Goal: Task Accomplishment & Management: Manage account settings

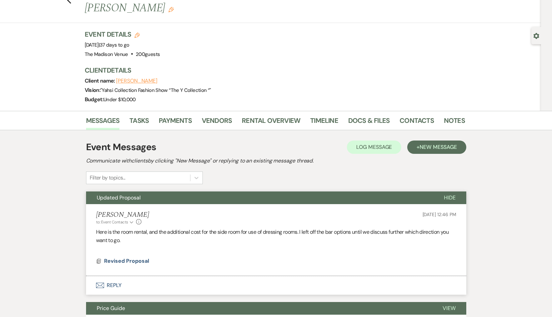
scroll to position [71, 0]
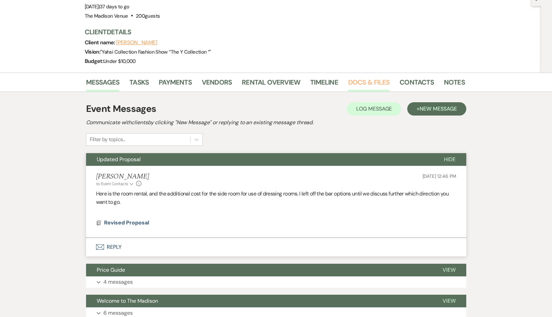
click at [371, 77] on link "Docs & Files" at bounding box center [368, 84] width 41 height 15
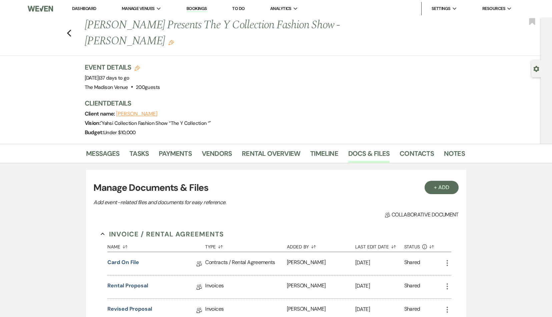
click at [536, 67] on use "button" at bounding box center [536, 69] width 6 height 6
select select "8"
select select "5"
select select "20"
select select "9"
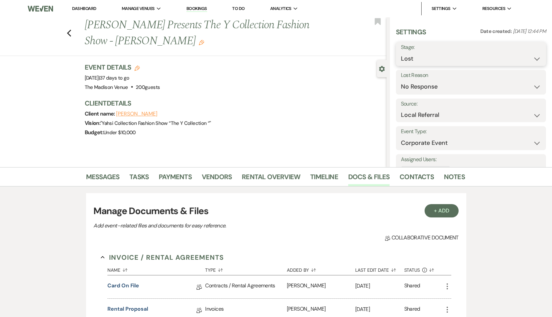
click at [435, 52] on select "Booked Lost" at bounding box center [471, 58] width 140 height 13
select select "7"
click at [401, 52] on select "Booked Lost" at bounding box center [471, 58] width 140 height 13
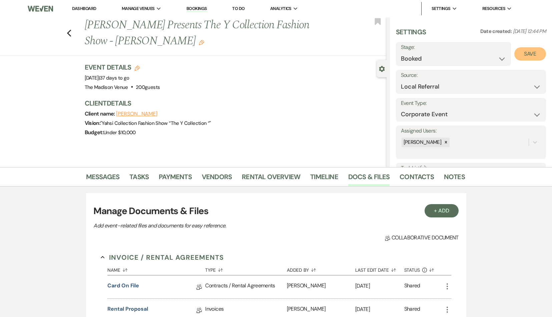
click at [523, 51] on button "Save" at bounding box center [530, 53] width 32 height 13
click at [289, 123] on div "Vision: " Yahsi Collection Fashion Show “The Y Collection “ "" at bounding box center [232, 123] width 295 height 9
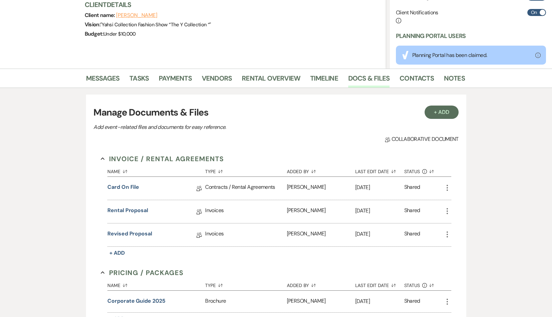
scroll to position [98, 0]
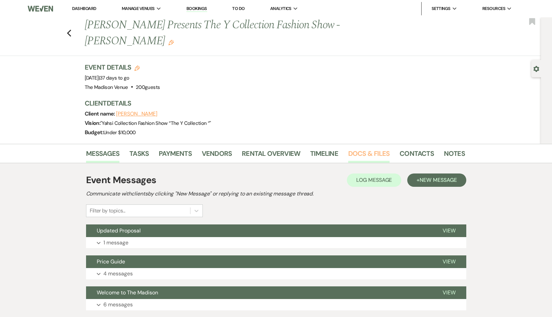
click at [360, 148] on link "Docs & Files" at bounding box center [368, 155] width 41 height 15
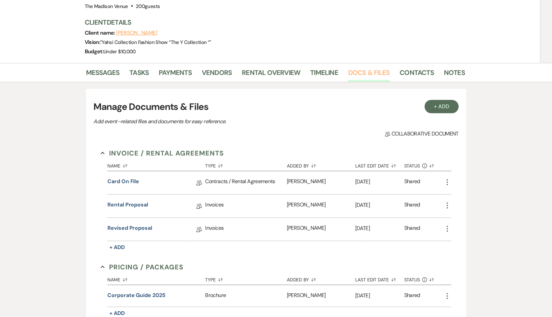
scroll to position [81, 0]
click at [121, 201] on link "Rental Proposal" at bounding box center [127, 206] width 41 height 10
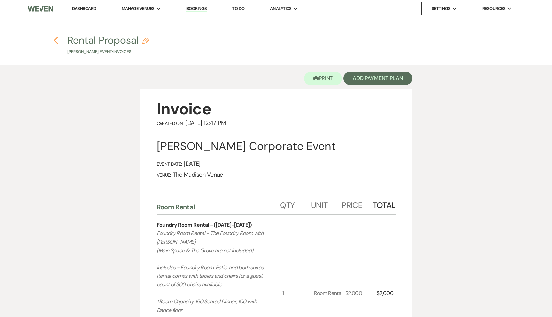
click at [55, 40] on use "button" at bounding box center [56, 40] width 4 height 7
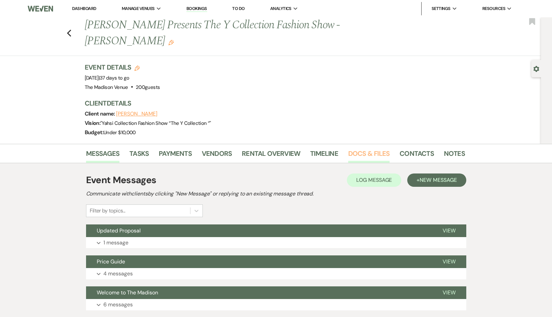
click at [364, 148] on link "Docs & Files" at bounding box center [368, 155] width 41 height 15
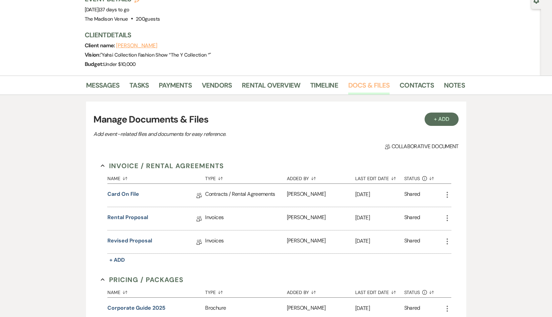
scroll to position [135, 0]
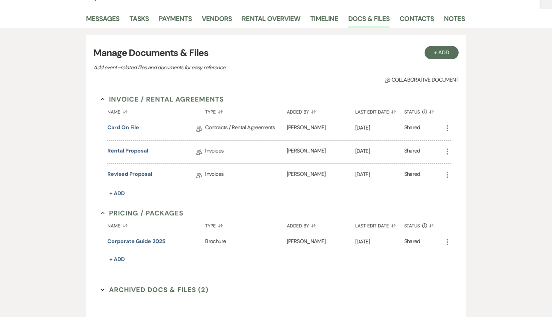
click at [167, 285] on button "Archived Docs & Files (2) Expand" at bounding box center [155, 290] width 108 height 10
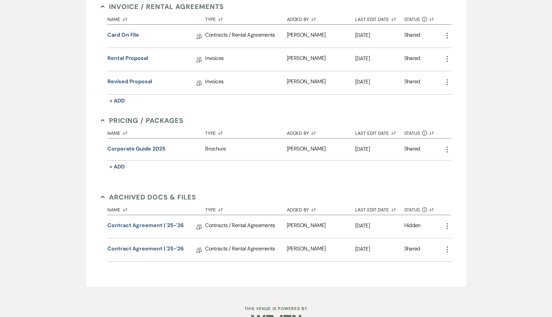
scroll to position [231, 0]
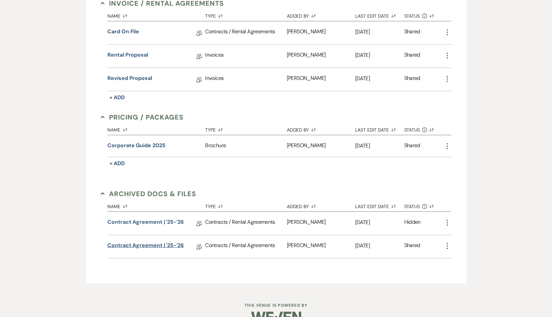
click at [175, 242] on link "Contract Agreement | '25-'26" at bounding box center [145, 247] width 76 height 10
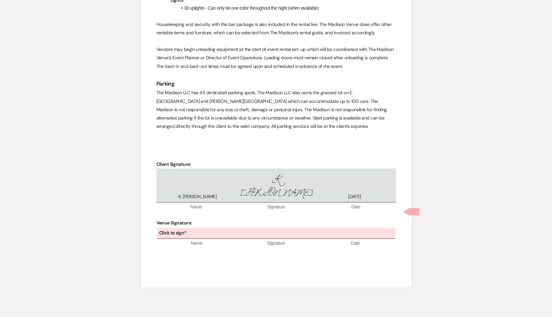
scroll to position [2353, 0]
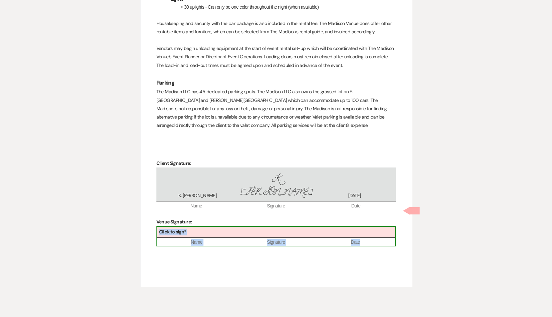
click at [247, 227] on div "Click to sign*" at bounding box center [276, 232] width 238 height 11
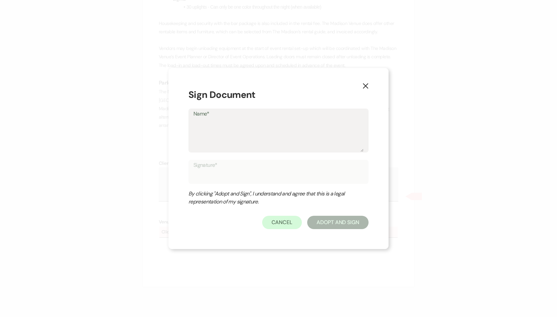
type textarea "A"
type input "A"
type textarea "An"
type input "An"
type textarea "Ant"
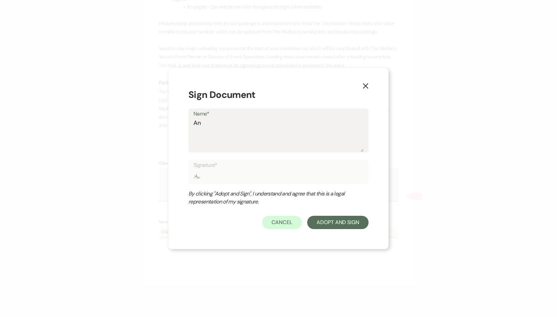
type input "Ant"
type textarea "Anth"
type input "Anth"
type textarea "Antho"
type input "Antho"
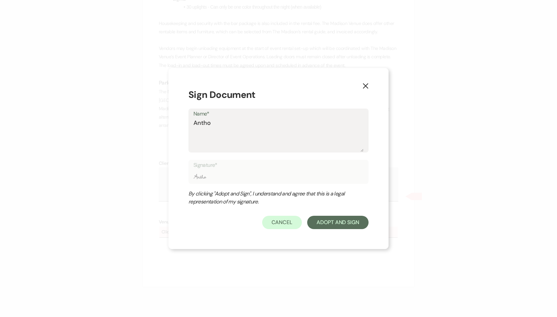
type textarea "Anthon"
type input "Anthon"
type textarea "Anthony"
type input "Anthony"
type textarea "Anthony"
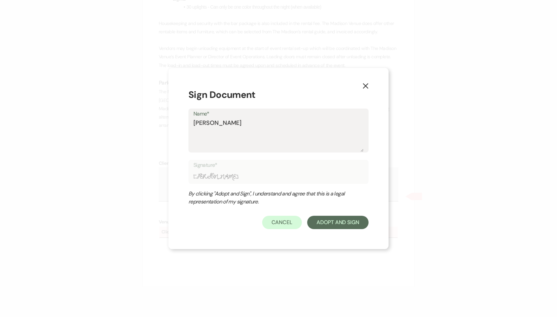
type input "Anthony"
type textarea "Anthony L"
type input "Anthony L"
type textarea "Anthony Li"
type input "Anthony Li"
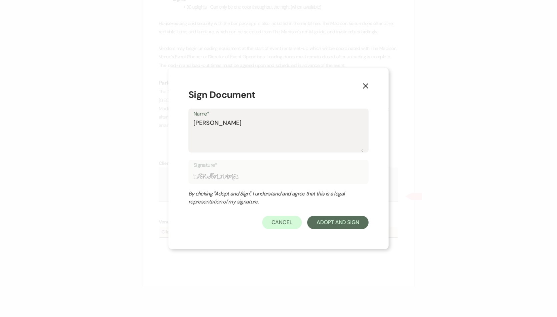
type textarea "Anthony Lic"
type input "Anthony Lic"
type textarea "Anthony Licu"
type input "Anthony Licu"
type textarea "Anthony Licur"
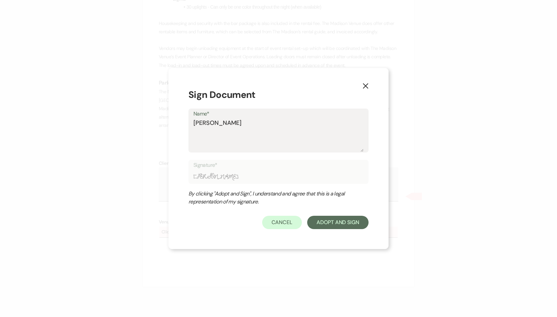
type input "Anthony Licur"
type textarea "Anthony Licurs"
type input "Anthony Licurs"
type textarea "Anthony Licursi"
type input "Anthony Licursi"
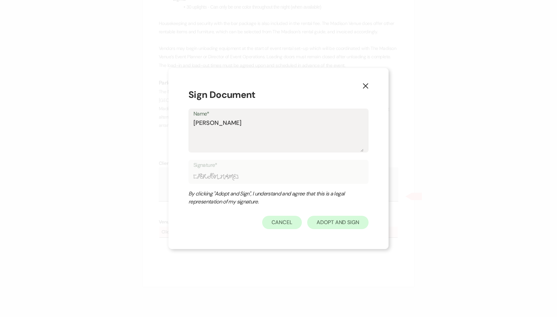
type textarea "Anthony Licursi"
click at [336, 223] on button "Adopt And Sign" at bounding box center [337, 222] width 61 height 13
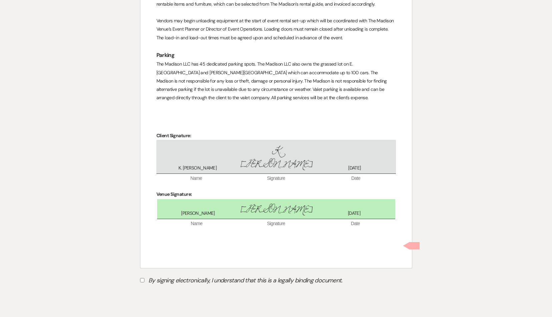
scroll to position [2381, 0]
click at [158, 275] on label "By signing electronically, I understand that this is a legally binding document." at bounding box center [276, 281] width 272 height 13
click at [144, 278] on input "By signing electronically, I understand that this is a legally binding document." at bounding box center [142, 280] width 4 height 4
checkbox input "true"
click at [157, 291] on button "Submit" at bounding box center [163, 297] width 47 height 12
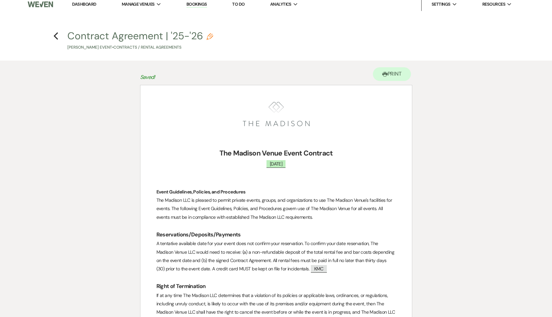
scroll to position [0, 0]
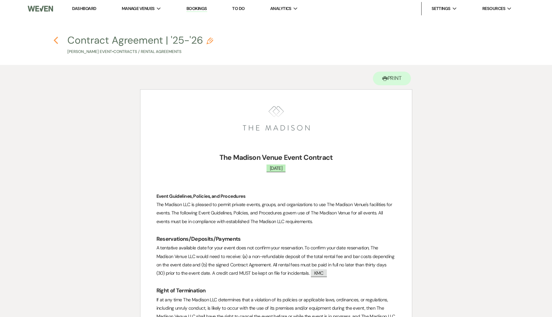
click at [54, 41] on icon "Previous" at bounding box center [55, 40] width 5 height 8
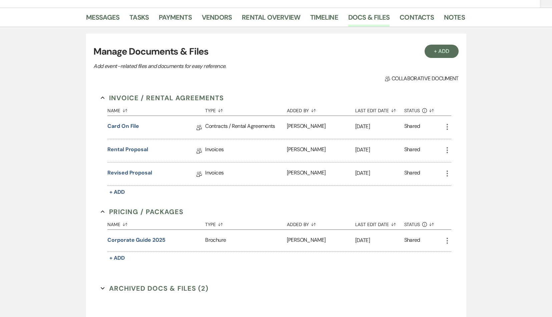
scroll to position [130, 0]
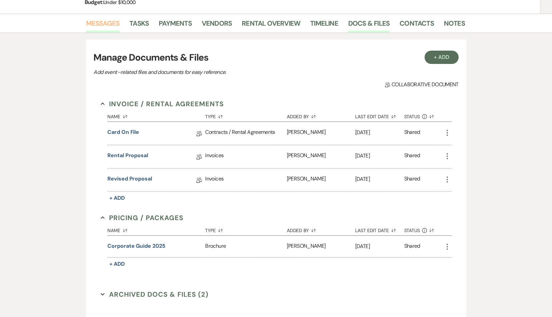
click at [99, 18] on link "Messages" at bounding box center [103, 25] width 34 height 15
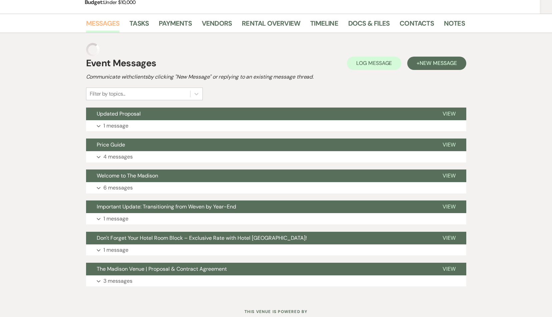
scroll to position [124, 0]
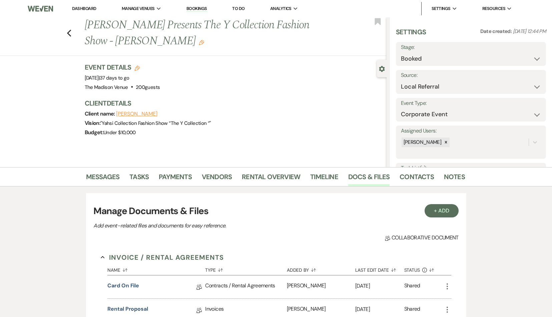
select select "20"
select select "9"
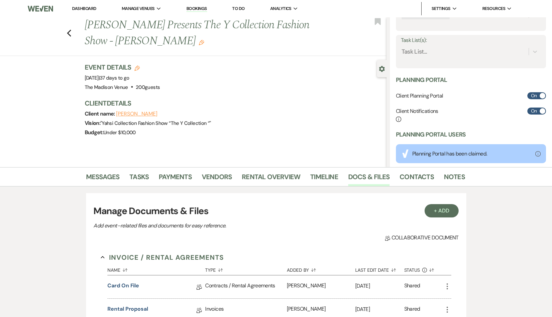
click at [83, 8] on link "Dashboard" at bounding box center [84, 9] width 24 height 6
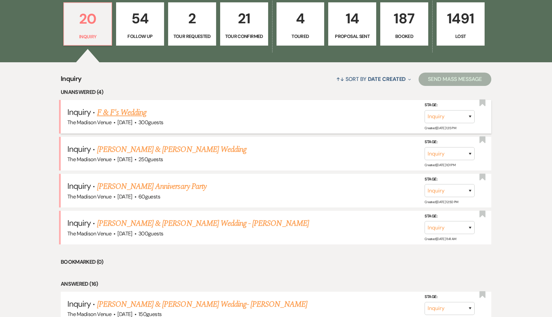
scroll to position [226, 0]
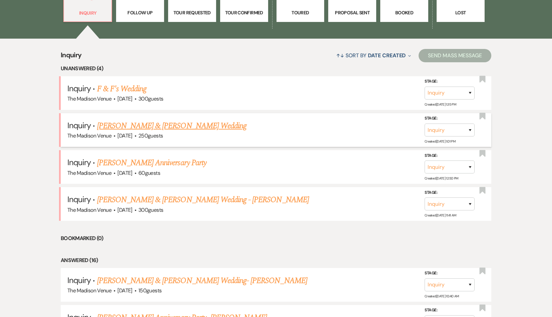
click at [164, 125] on link "Adam Crowley & Samantha Clarke's Wedding" at bounding box center [171, 126] width 149 height 12
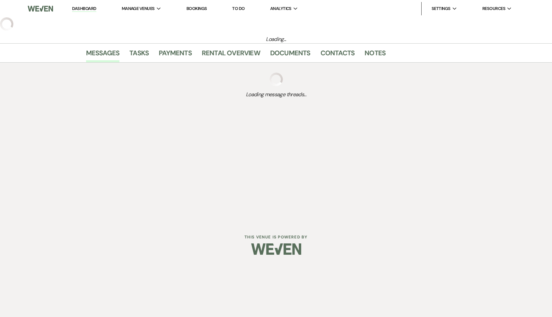
select select "5"
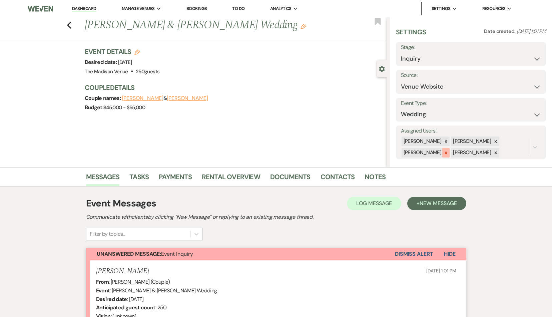
click at [445, 152] on icon at bounding box center [445, 153] width 5 height 5
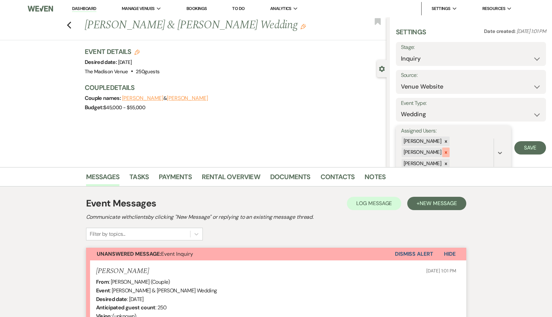
click at [448, 150] on icon at bounding box center [445, 152] width 5 height 5
click at [445, 154] on icon at bounding box center [445, 153] width 5 height 5
click at [514, 145] on button "Save" at bounding box center [530, 142] width 32 height 13
click at [300, 25] on use "button" at bounding box center [302, 26] width 5 height 5
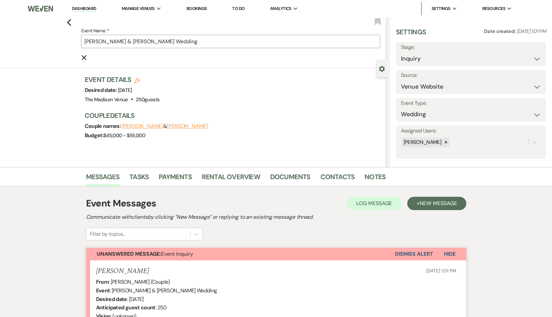
click at [284, 42] on input "Adam Crowley & Samantha Clarke's Wedding" at bounding box center [230, 41] width 298 height 13
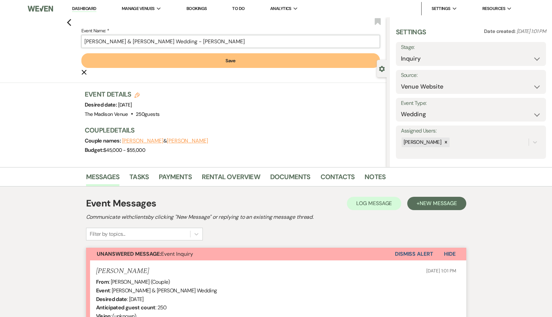
type input "Adam Crowley & Samantha Clarke's Wedding - Anthony"
click at [160, 62] on button "Save" at bounding box center [230, 60] width 298 height 15
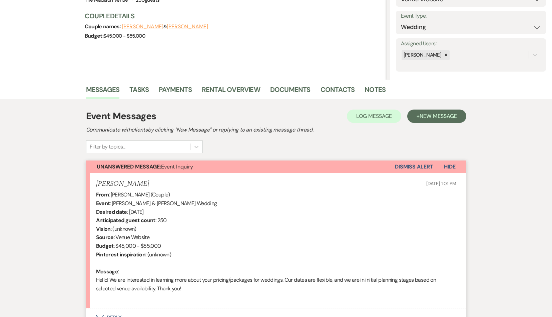
scroll to position [150, 0]
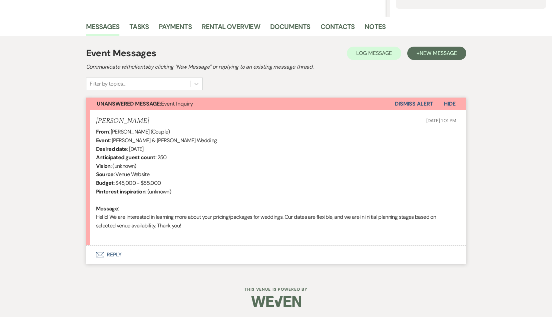
click at [110, 254] on button "Envelope Reply" at bounding box center [276, 255] width 380 height 19
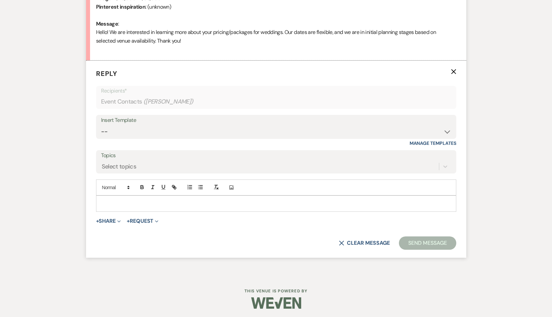
scroll to position [336, 0]
click at [139, 129] on select "-- Weven Planning Portal Introduction (Booked Events) Corporate Lead Follow Up …" at bounding box center [276, 131] width 350 height 13
select select "4630"
click at [101, 125] on select "-- Weven Planning Portal Introduction (Booked Events) Corporate Lead Follow Up …" at bounding box center [276, 131] width 350 height 13
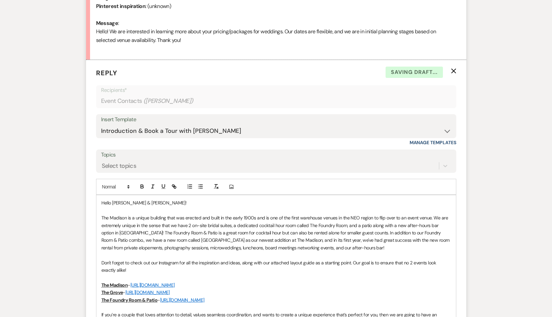
click at [174, 209] on p at bounding box center [275, 210] width 349 height 7
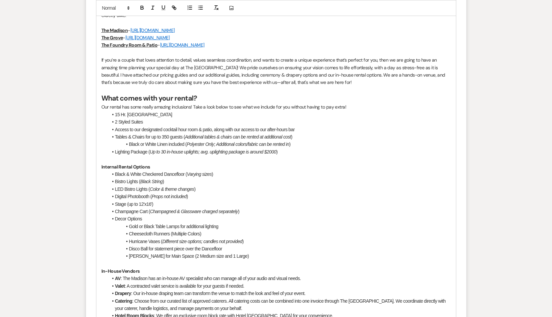
scroll to position [891, 0]
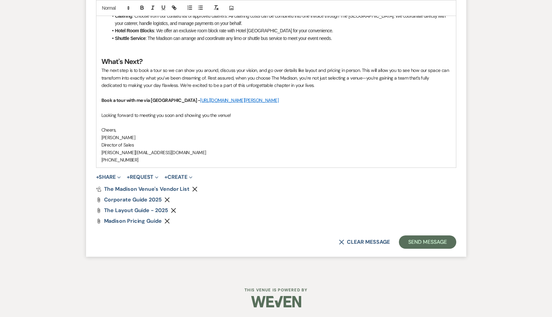
click at [166, 199] on use "button" at bounding box center [167, 200] width 5 height 5
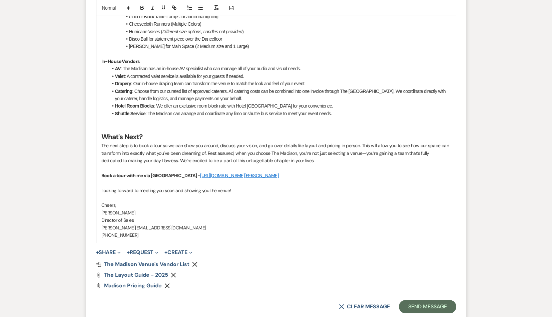
scroll to position [881, 0]
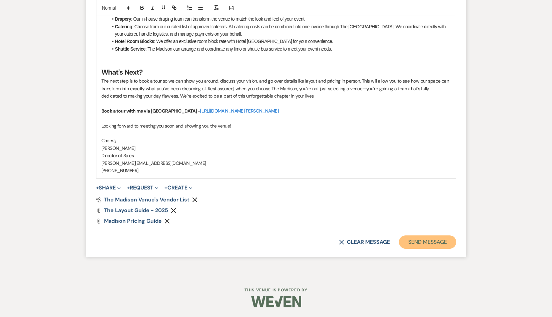
click at [432, 241] on button "Send Message" at bounding box center [427, 242] width 57 height 13
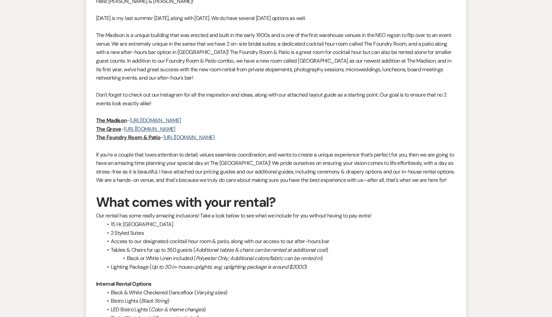
scroll to position [0, 0]
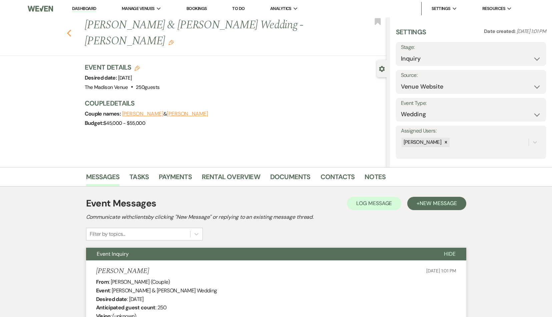
click at [71, 35] on use "button" at bounding box center [69, 33] width 4 height 7
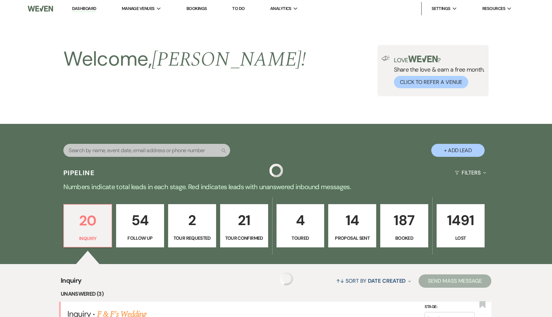
scroll to position [226, 0]
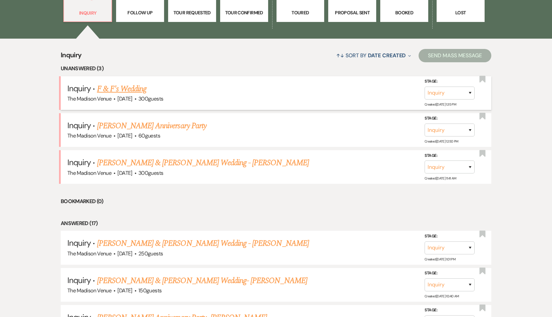
click at [119, 91] on link "F & F's Wedding" at bounding box center [122, 89] width 50 height 12
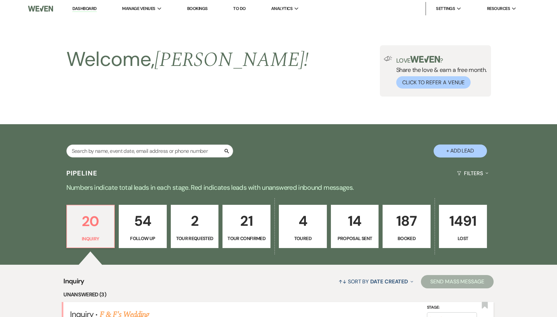
select select "5"
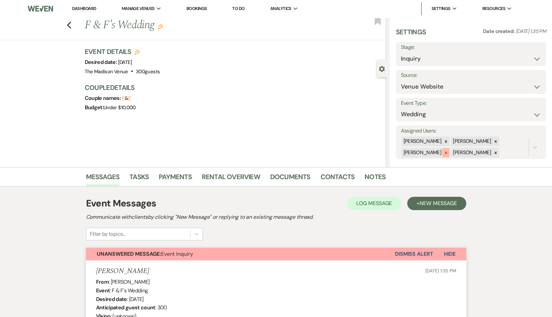
click at [443, 151] on icon at bounding box center [445, 153] width 5 height 5
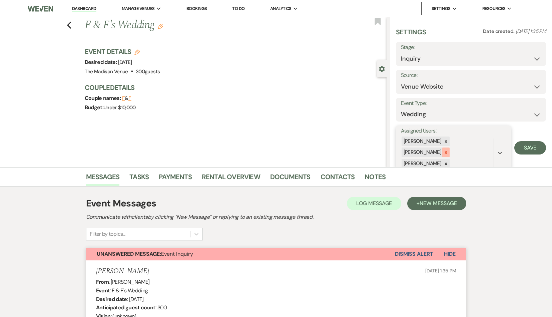
click at [448, 150] on icon at bounding box center [445, 152] width 5 height 5
click at [446, 151] on icon at bounding box center [445, 153] width 5 height 5
click at [535, 142] on button "Save" at bounding box center [530, 142] width 32 height 13
click at [404, 251] on button "Dismiss Alert" at bounding box center [414, 254] width 38 height 13
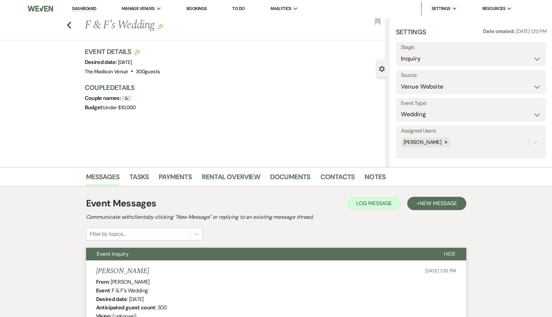
click at [166, 26] on h1 "F & F's Wedding Edit" at bounding box center [204, 25] width 239 height 16
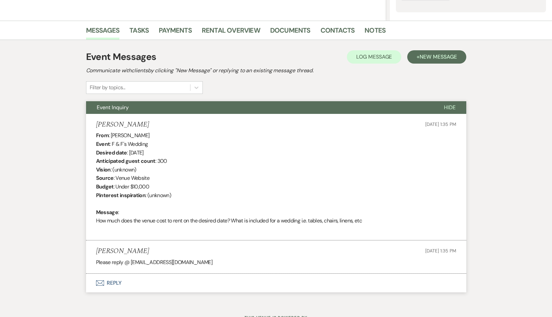
click at [137, 263] on p "Please reply @ akrainz12@jcu.edu" at bounding box center [276, 262] width 360 height 9
drag, startPoint x: 137, startPoint y: 263, endPoint x: 168, endPoint y: 263, distance: 31.3
click at [168, 263] on p "Please reply @ akrainz12@jcu.edu" at bounding box center [276, 262] width 360 height 9
copy p "akrainz12@jcu.edu"
click at [336, 31] on link "Contacts" at bounding box center [337, 32] width 34 height 15
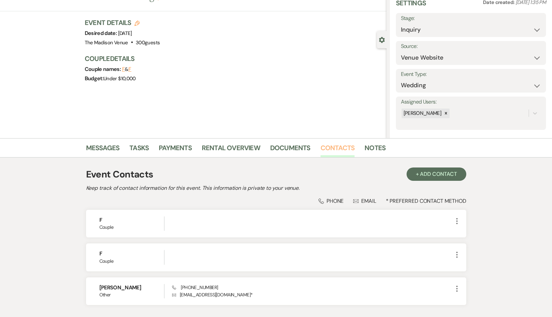
scroll to position [76, 0]
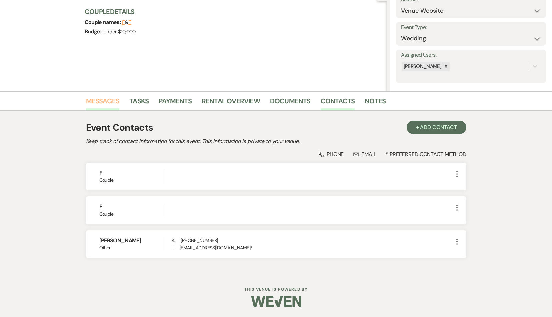
click at [115, 101] on link "Messages" at bounding box center [103, 103] width 34 height 15
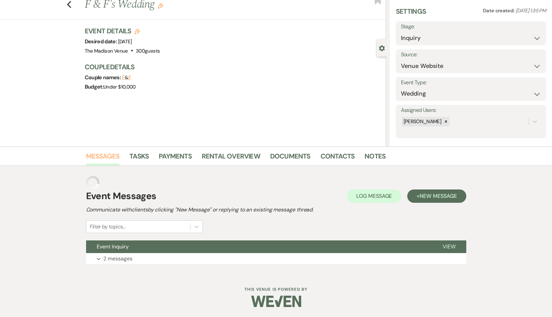
scroll to position [7, 0]
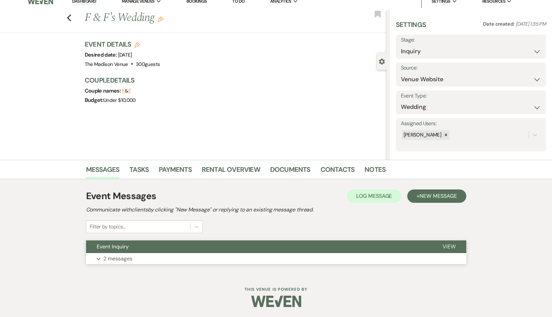
click at [269, 249] on button "Event Inquiry" at bounding box center [259, 247] width 346 height 13
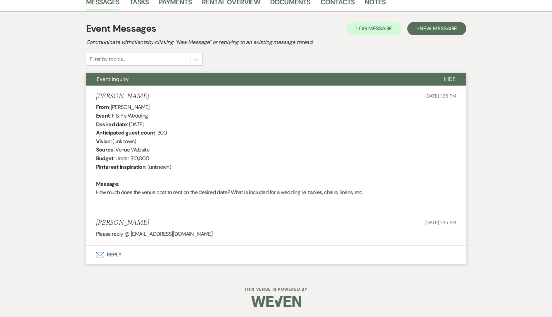
click at [113, 251] on button "Envelope Reply" at bounding box center [276, 255] width 380 height 19
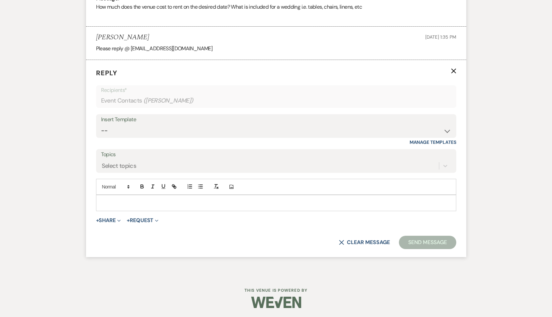
scroll to position [361, 0]
click at [154, 201] on p at bounding box center [275, 202] width 349 height 7
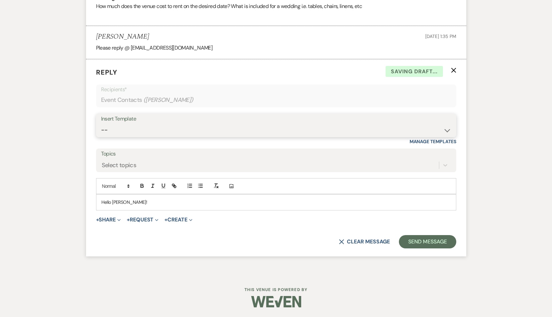
click at [204, 132] on select "-- Weven Planning Portal Introduction (Booked Events) Corporate Lead Follow Up …" at bounding box center [276, 130] width 350 height 13
select select "4630"
click at [101, 124] on select "-- Weven Planning Portal Introduction (Booked Events) Corporate Lead Follow Up …" at bounding box center [276, 130] width 350 height 13
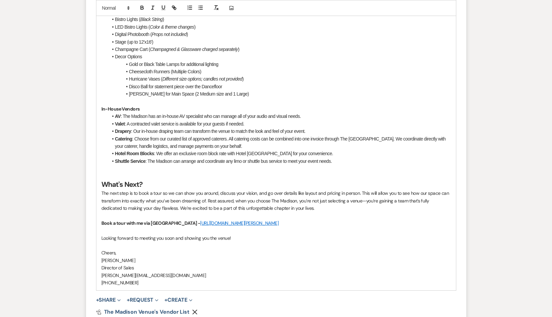
scroll to position [826, 0]
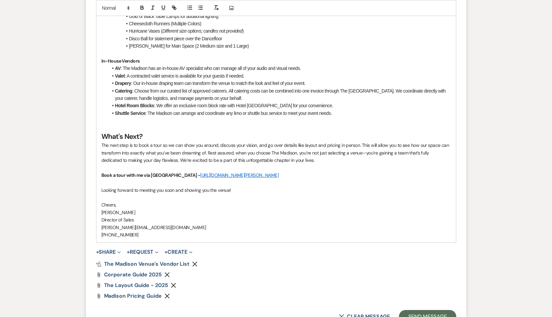
click at [165, 275] on icon "Remove" at bounding box center [166, 274] width 5 height 5
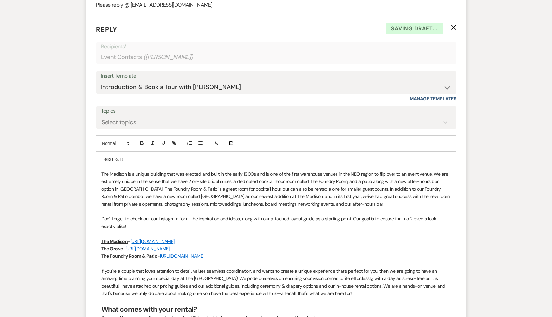
scroll to position [441, 0]
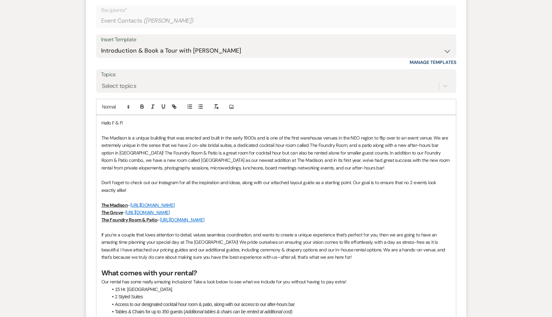
click at [124, 124] on p "Hello F & F!" at bounding box center [275, 122] width 349 height 7
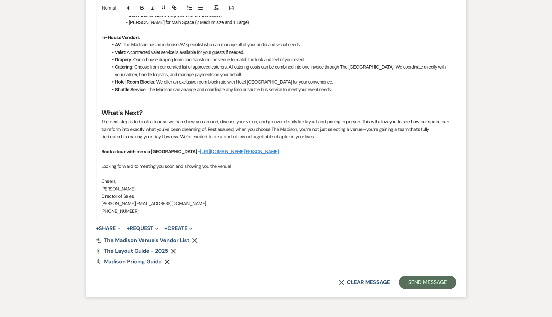
scroll to position [905, 0]
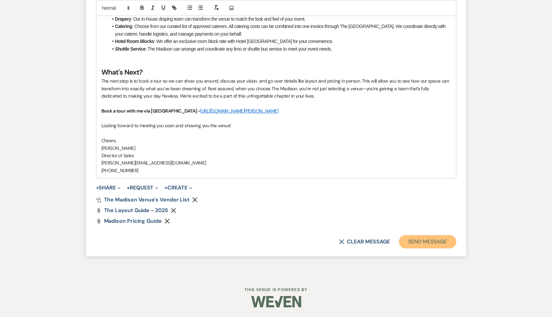
click at [433, 244] on button "Send Message" at bounding box center [427, 241] width 57 height 13
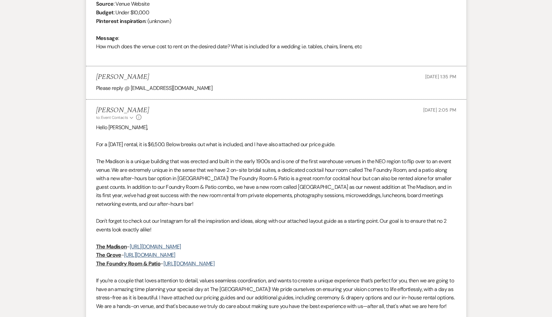
scroll to position [0, 0]
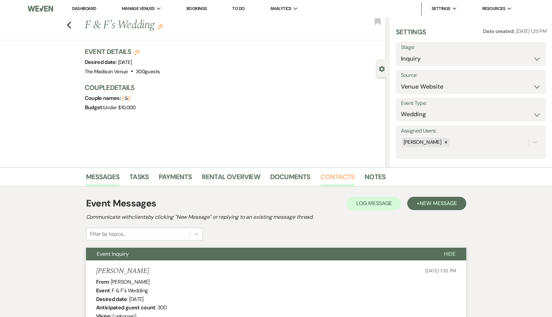
click at [341, 178] on link "Contacts" at bounding box center [337, 179] width 34 height 15
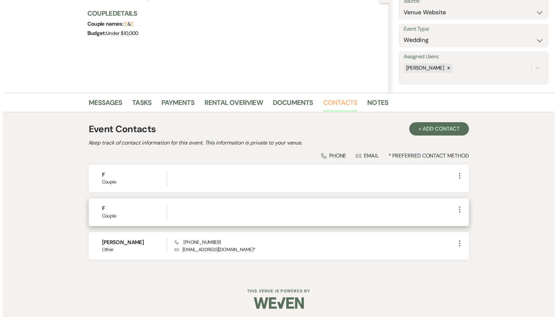
scroll to position [76, 0]
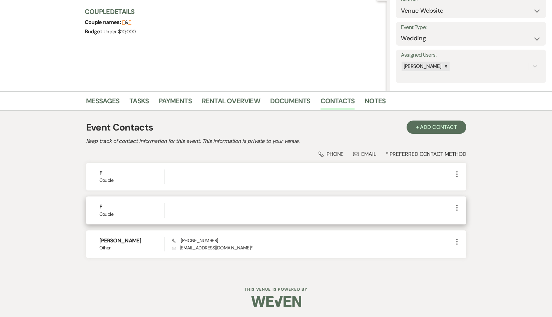
click at [460, 209] on div "F Couple More" at bounding box center [276, 211] width 380 height 28
click at [456, 207] on use "button" at bounding box center [456, 208] width 1 height 6
click at [471, 235] on button "Archive Archive" at bounding box center [473, 232] width 40 height 11
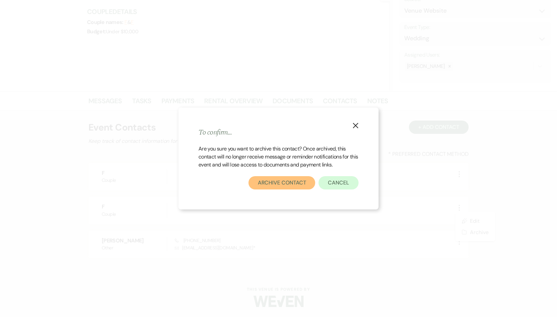
click at [284, 181] on button "Archive Contact" at bounding box center [281, 182] width 67 height 13
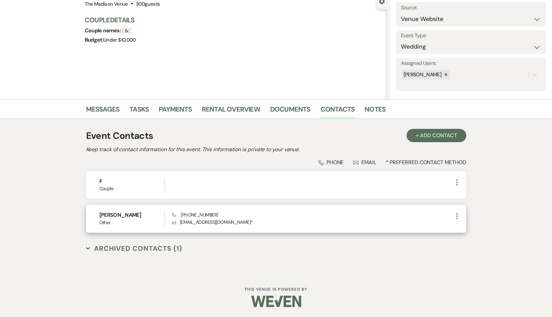
click at [459, 218] on icon "More" at bounding box center [457, 216] width 8 height 8
click at [468, 230] on button "Pencil Edit" at bounding box center [473, 229] width 40 height 11
select select "6"
select select "email"
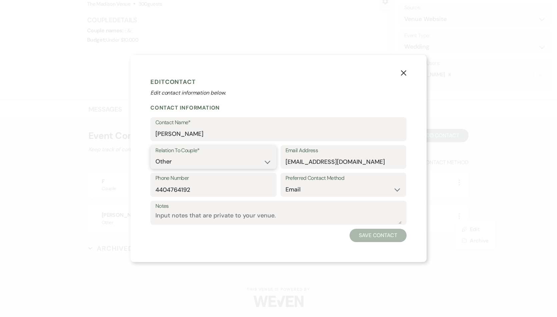
click at [198, 165] on select "Couple Planner Parent of Couple Family Member Friend Other" at bounding box center [213, 161] width 116 height 13
select select "1"
click at [155, 155] on select "Couple Planner Parent of Couple Family Member Friend Other" at bounding box center [213, 161] width 116 height 13
click at [373, 235] on button "Save Contact" at bounding box center [377, 235] width 57 height 13
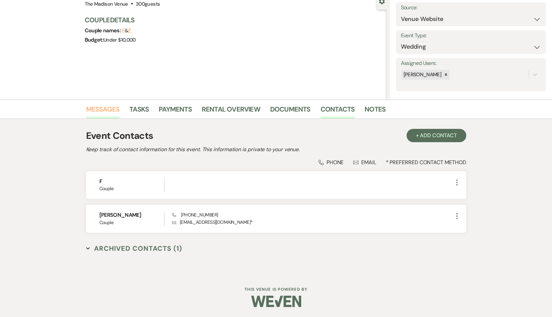
click at [101, 109] on link "Messages" at bounding box center [103, 111] width 34 height 15
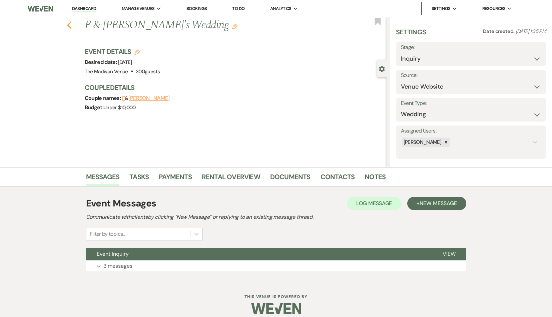
click at [70, 27] on icon "Previous" at bounding box center [69, 25] width 5 height 8
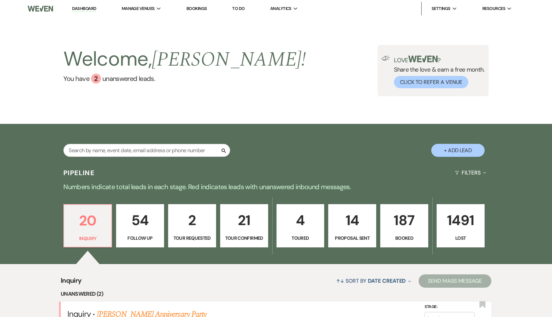
click at [86, 7] on link "Dashboard" at bounding box center [84, 9] width 24 height 6
click at [86, 8] on link "Dashboard" at bounding box center [84, 9] width 24 height 6
